Goal: Transaction & Acquisition: Purchase product/service

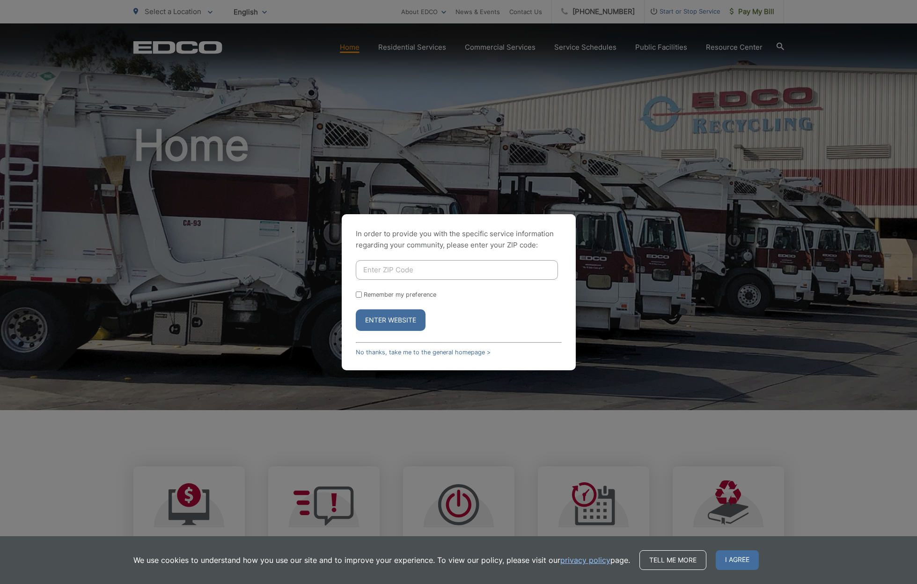
click at [434, 271] on input "Enter ZIP Code" at bounding box center [457, 270] width 202 height 20
type input "91945"
click at [391, 319] on button "Enter Website" at bounding box center [391, 320] width 70 height 22
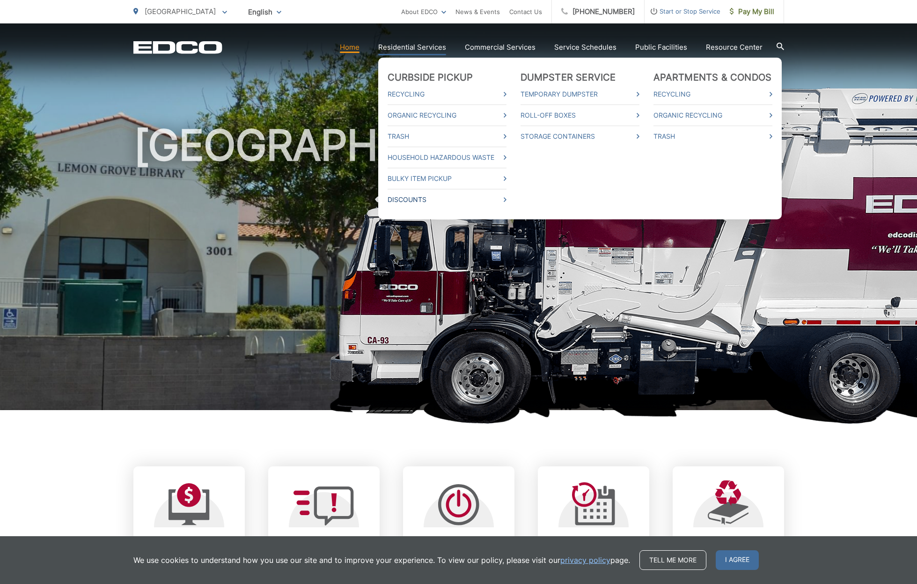
click at [507, 199] on icon at bounding box center [505, 199] width 3 height 5
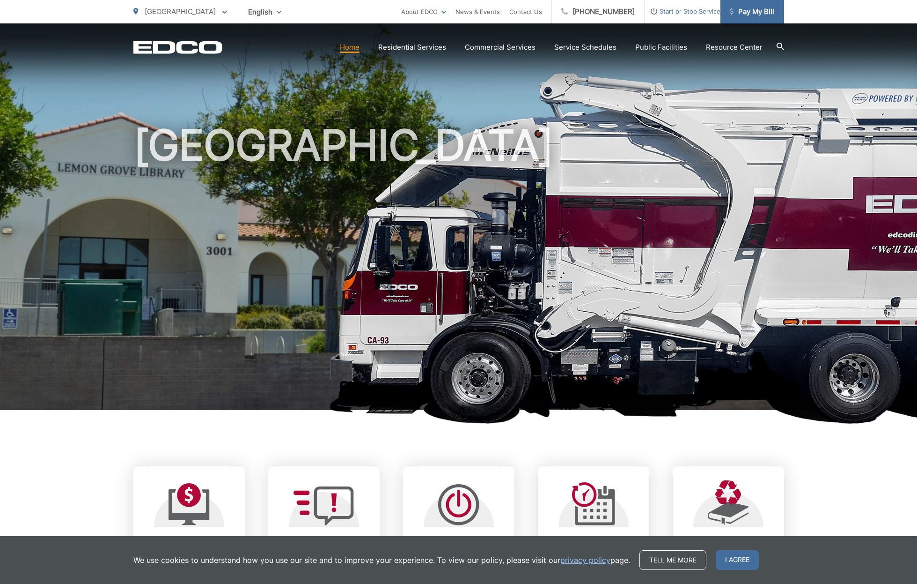
click at [741, 13] on span "Pay My Bill" at bounding box center [752, 11] width 44 height 11
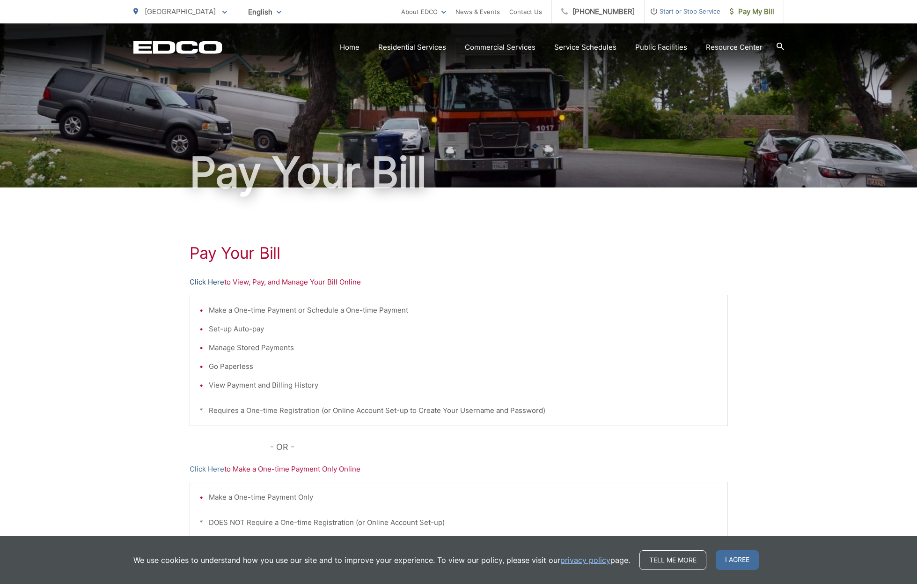
click at [207, 281] on link "Click Here" at bounding box center [207, 281] width 35 height 11
